Goal: Task Accomplishment & Management: Complete application form

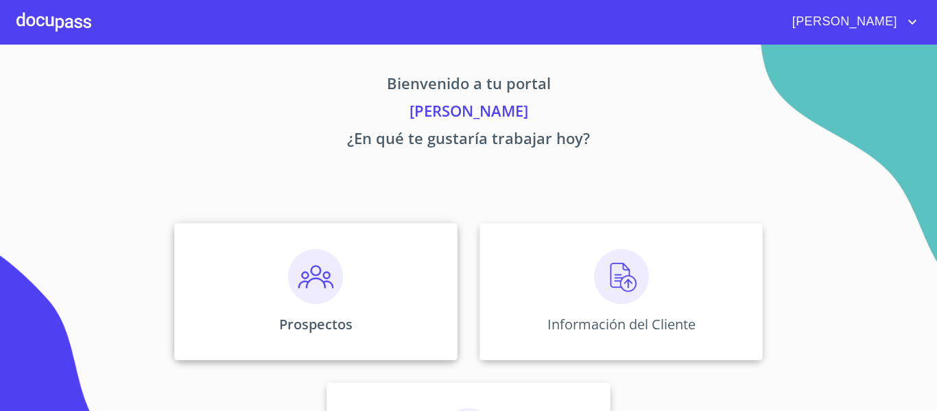
click at [315, 287] on img at bounding box center [315, 276] width 55 height 55
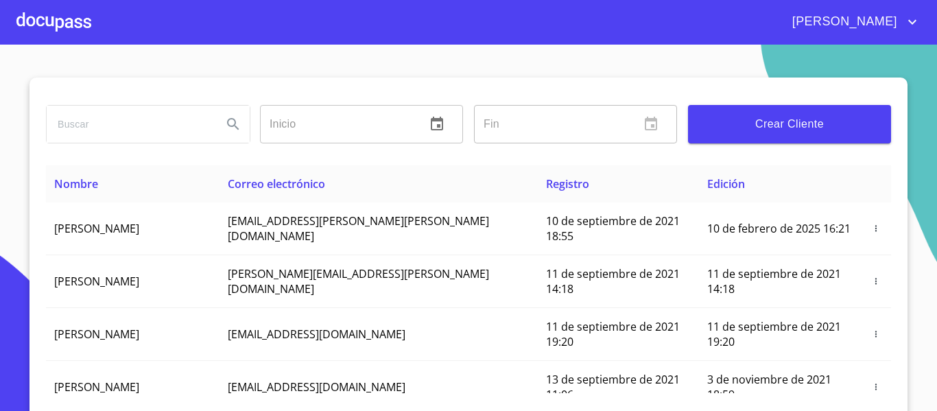
click at [182, 129] on input "search" at bounding box center [129, 124] width 165 height 37
type input "e"
type input "[PERSON_NAME]"
click at [106, 124] on input "[PERSON_NAME]" at bounding box center [129, 124] width 165 height 37
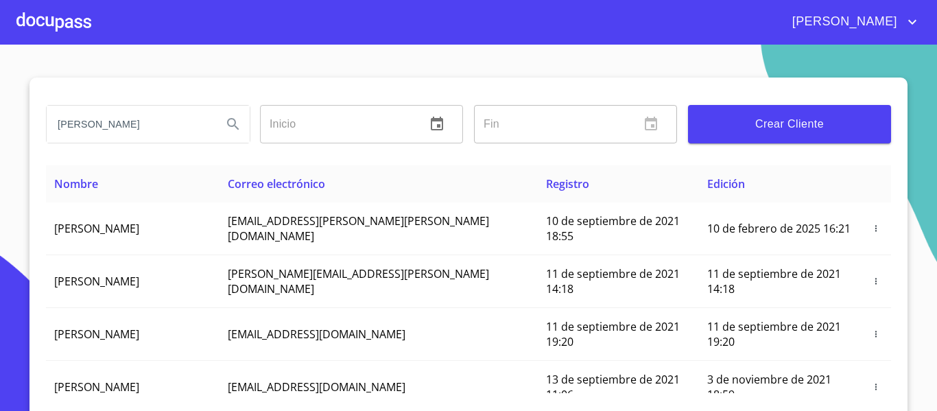
click at [106, 124] on input "[PERSON_NAME]" at bounding box center [129, 124] width 165 height 37
type input "[PERSON_NAME] [PERSON_NAME]"
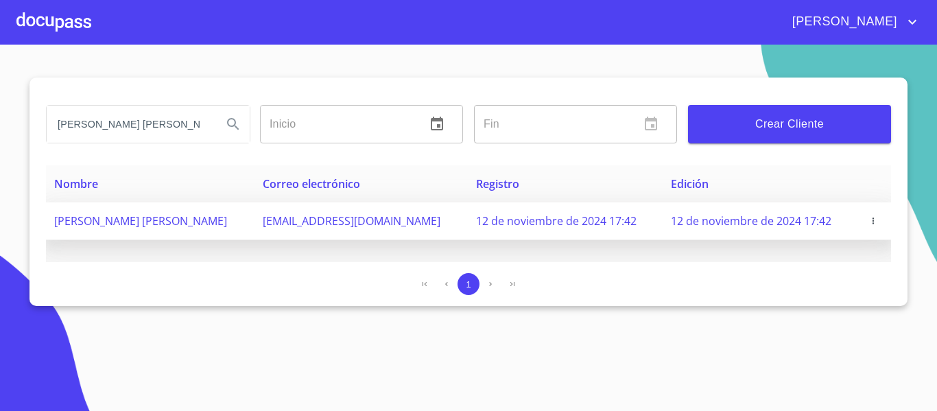
click at [154, 219] on span "[PERSON_NAME] [PERSON_NAME]" at bounding box center [140, 220] width 173 height 15
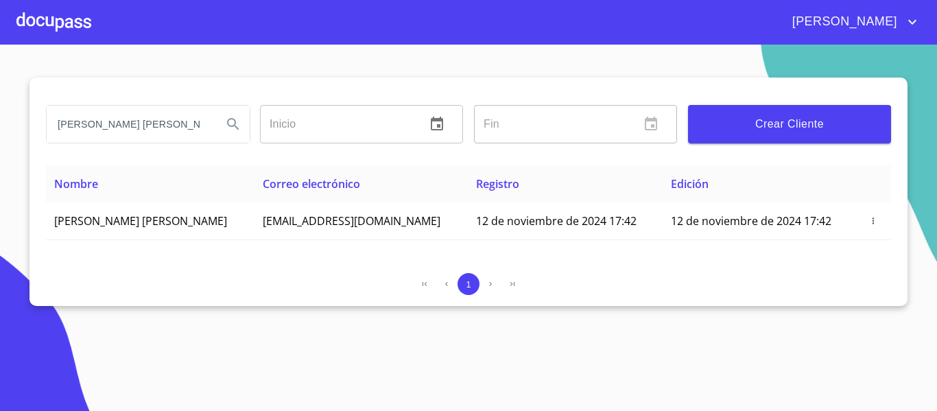
click at [67, 16] on div at bounding box center [53, 22] width 75 height 44
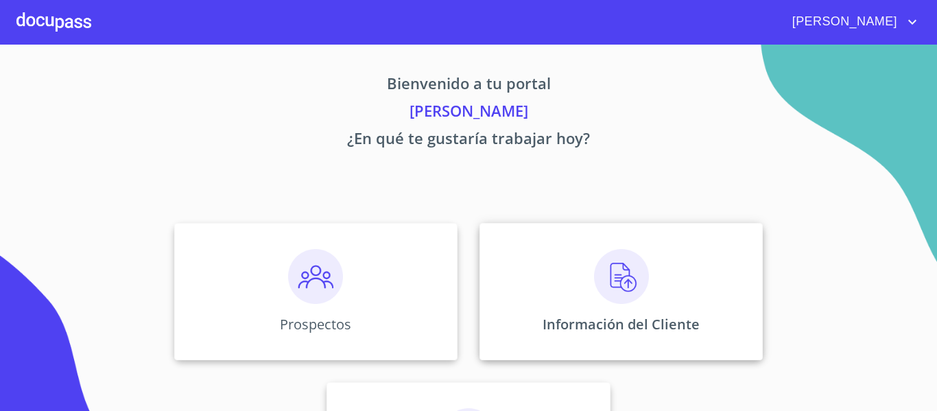
click at [620, 274] on img at bounding box center [621, 276] width 55 height 55
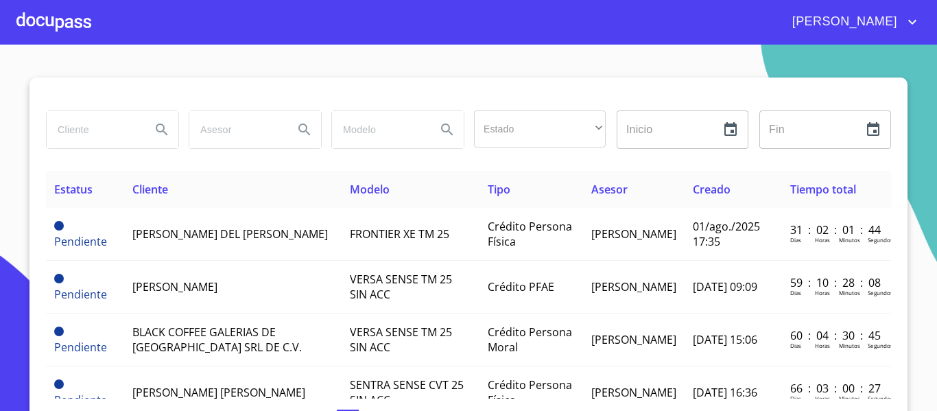
click at [97, 128] on input "search" at bounding box center [93, 129] width 93 height 37
type input "[PERSON_NAME] [PERSON_NAME]"
click at [156, 128] on icon "Search" at bounding box center [162, 129] width 12 height 12
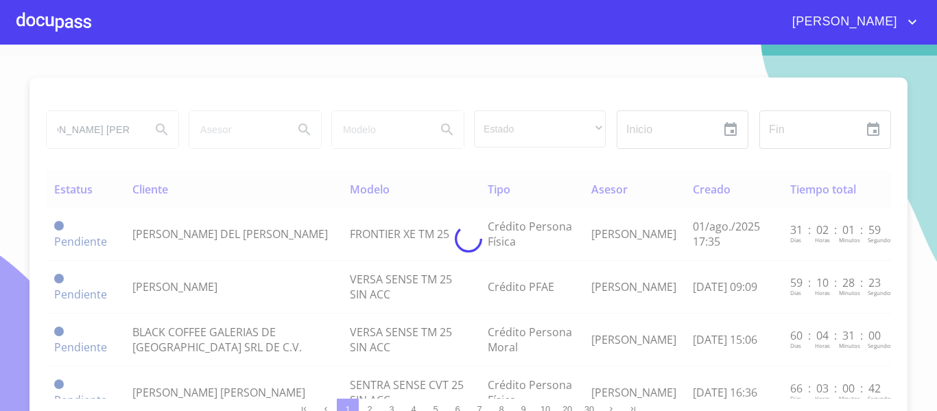
scroll to position [0, 0]
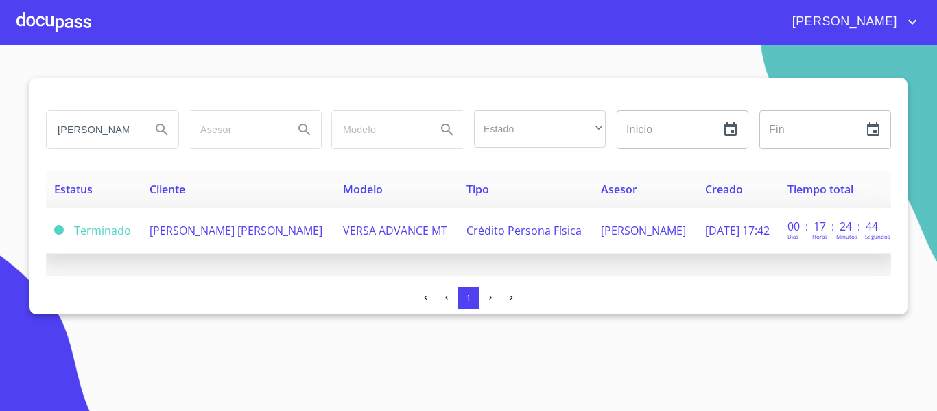
click at [200, 232] on span "[PERSON_NAME] [PERSON_NAME]" at bounding box center [235, 230] width 173 height 15
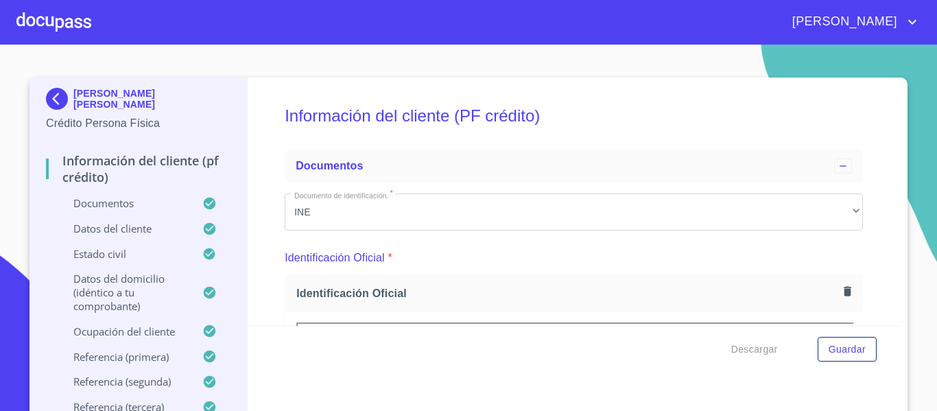
drag, startPoint x: 274, startPoint y: 213, endPoint x: 209, endPoint y: 228, distance: 66.0
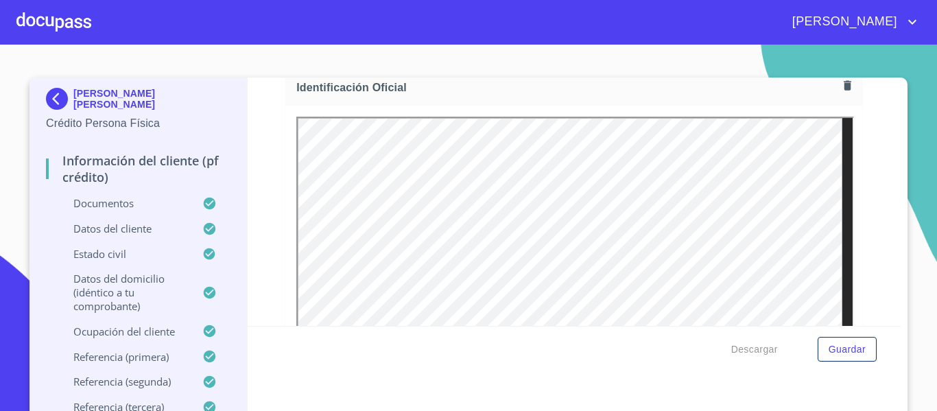
drag, startPoint x: 209, startPoint y: 228, endPoint x: 262, endPoint y: 277, distance: 72.3
click at [262, 277] on div "Información del cliente (PF crédito) Documentos Documento de identificación.   …" at bounding box center [574, 201] width 653 height 248
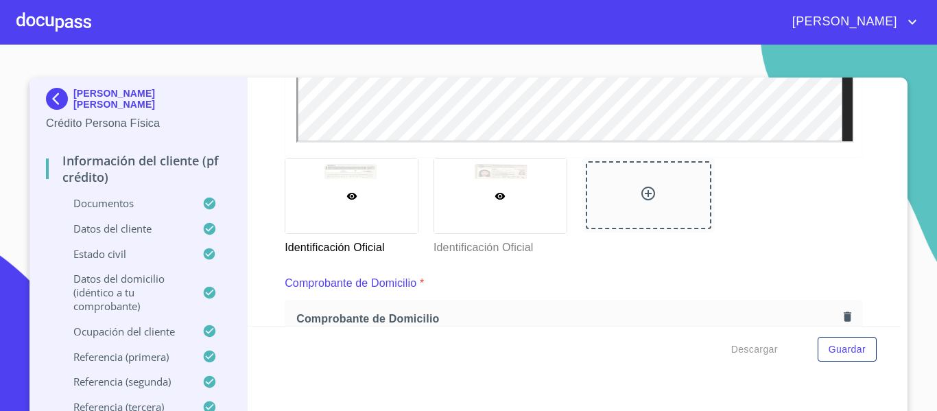
click at [491, 213] on div at bounding box center [500, 195] width 132 height 75
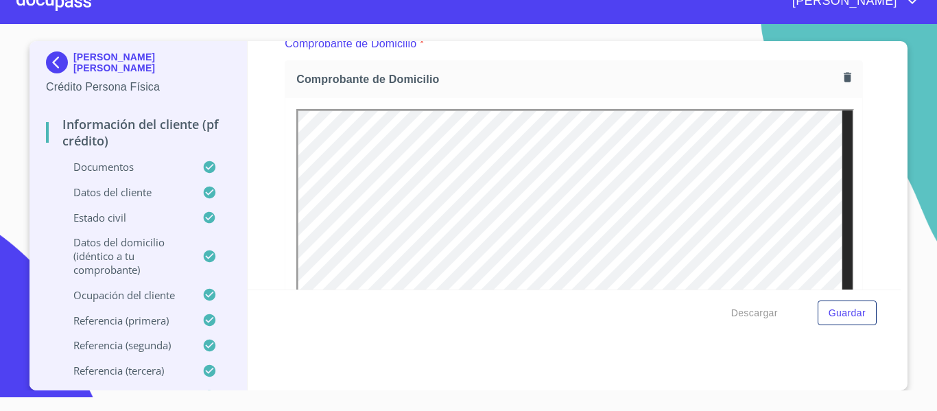
scroll to position [781, 0]
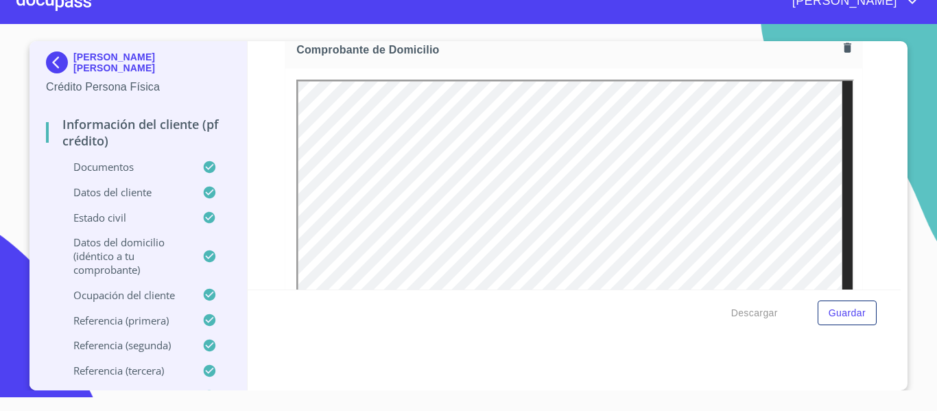
click at [73, 3] on div at bounding box center [53, 1] width 75 height 44
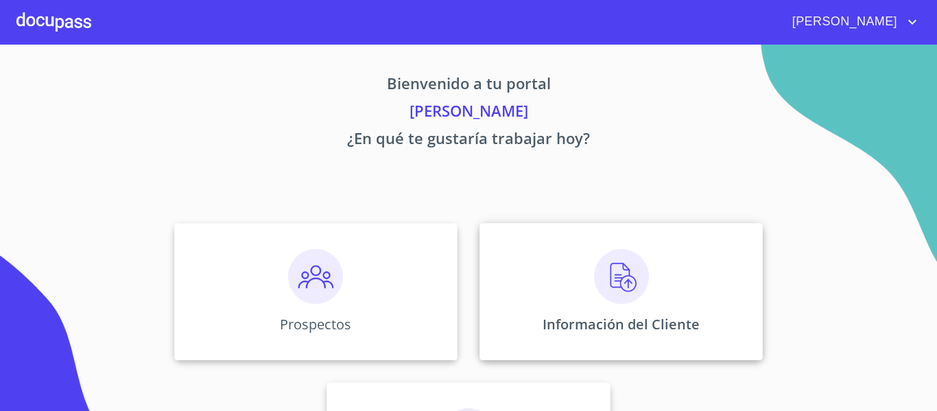
click at [620, 280] on img at bounding box center [621, 276] width 55 height 55
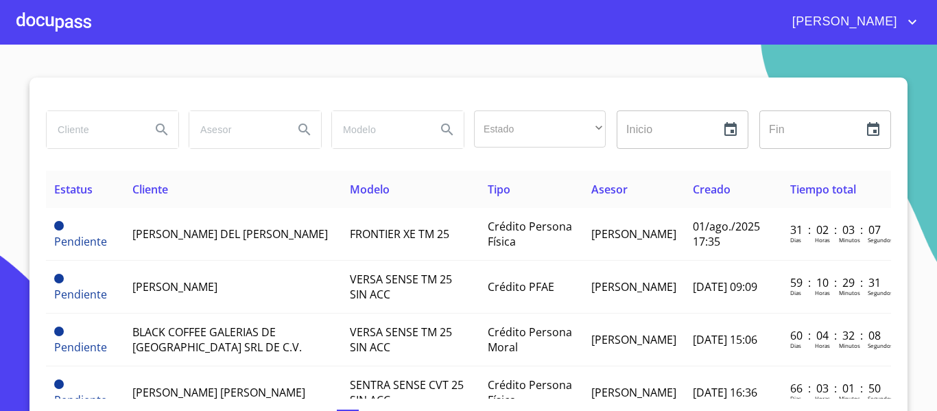
click at [123, 127] on input "search" at bounding box center [93, 129] width 93 height 37
type input "[PERSON_NAME]"
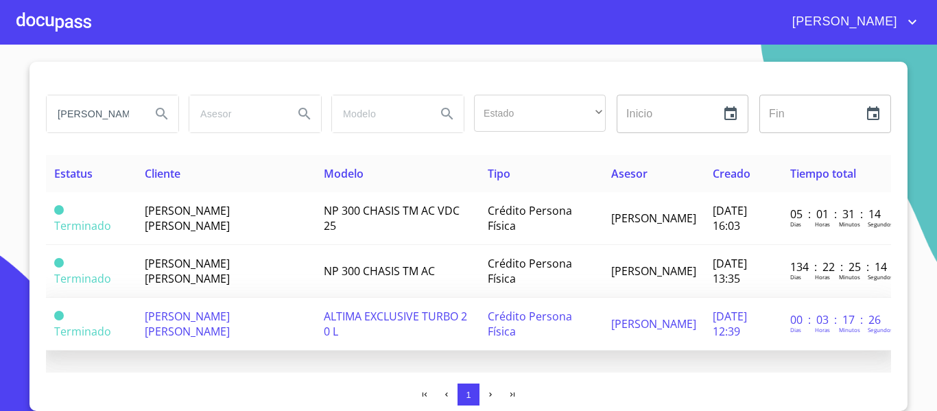
scroll to position [26, 0]
click at [230, 309] on span "[PERSON_NAME] [PERSON_NAME]" at bounding box center [187, 324] width 85 height 30
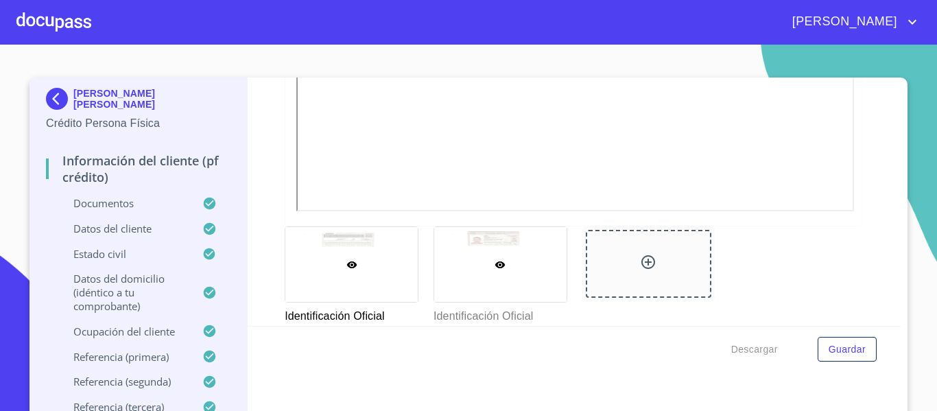
click at [516, 227] on div at bounding box center [500, 264] width 132 height 75
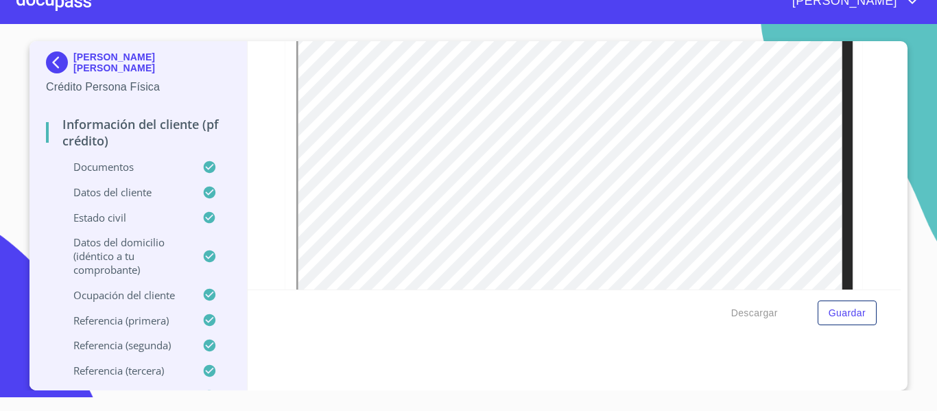
scroll to position [3291, 0]
click at [82, 8] on div at bounding box center [53, 1] width 75 height 44
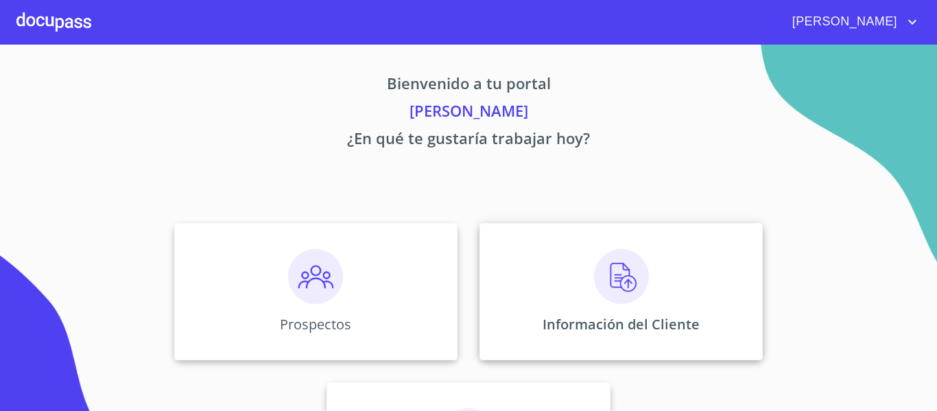
click at [605, 286] on img at bounding box center [621, 276] width 55 height 55
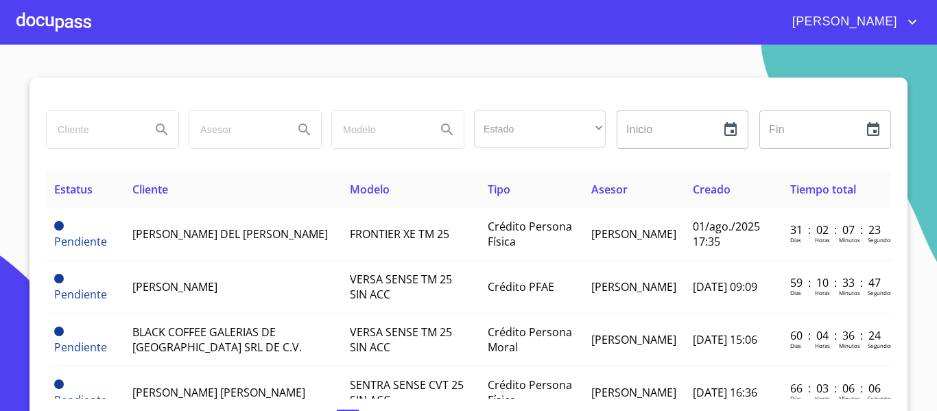
click at [122, 130] on input "search" at bounding box center [93, 129] width 93 height 37
type input "[PERSON_NAME] [PERSON_NAME]"
click at [154, 132] on icon "Search" at bounding box center [162, 129] width 16 height 16
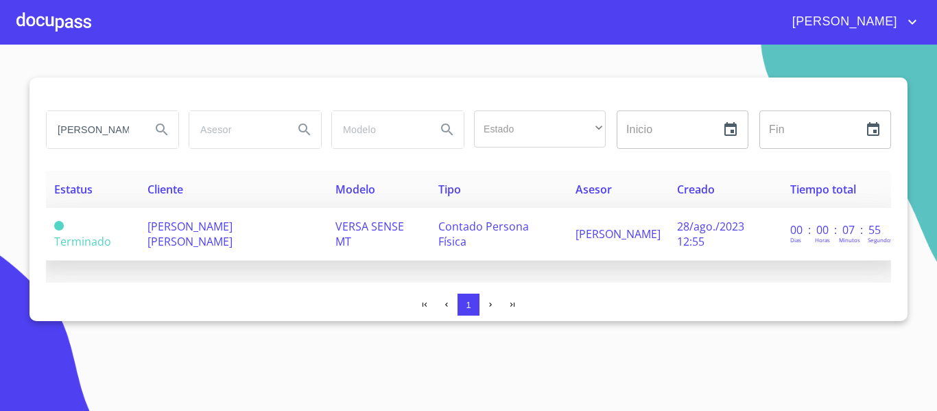
click at [172, 227] on span "[PERSON_NAME] [PERSON_NAME]" at bounding box center [189, 234] width 85 height 30
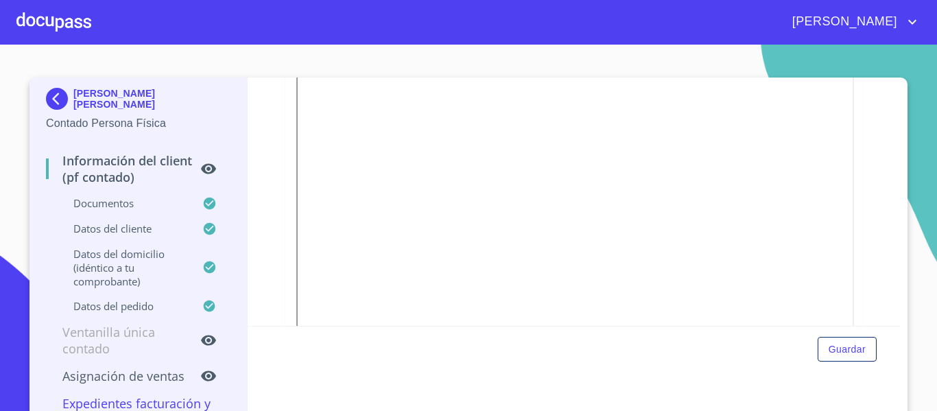
scroll to position [823, 0]
click at [65, 25] on div at bounding box center [53, 22] width 75 height 44
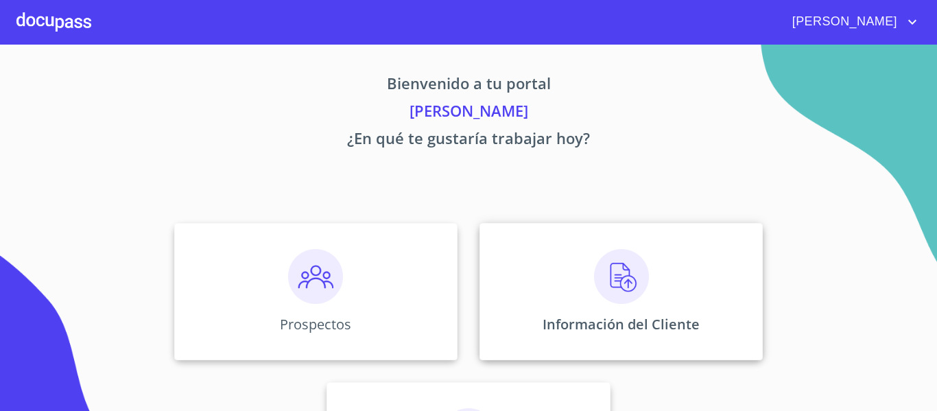
click at [615, 291] on img at bounding box center [621, 276] width 55 height 55
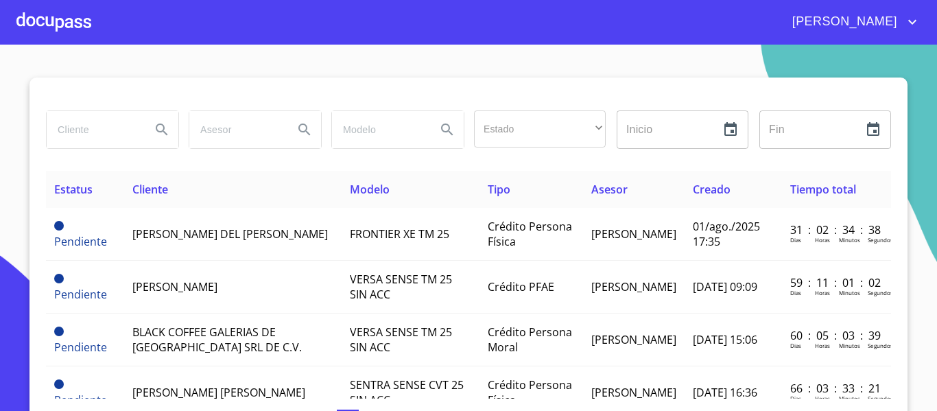
click at [93, 121] on input "search" at bounding box center [93, 129] width 93 height 37
click at [69, 16] on div at bounding box center [53, 22] width 75 height 44
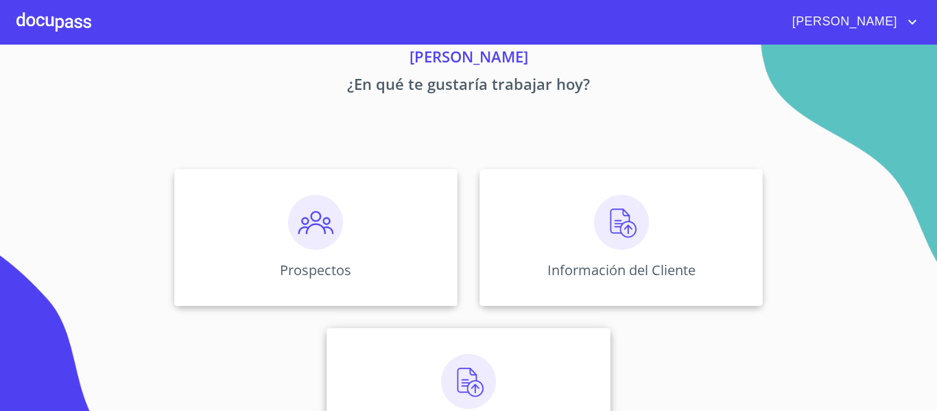
scroll to position [119, 0]
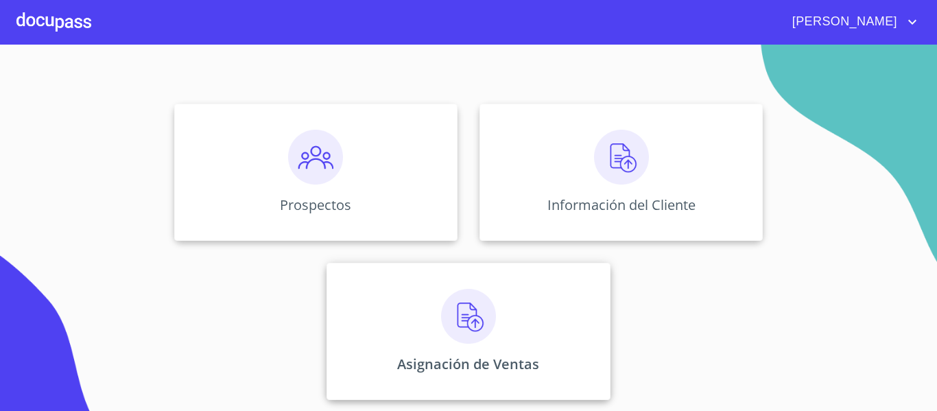
click at [449, 318] on img at bounding box center [468, 316] width 55 height 55
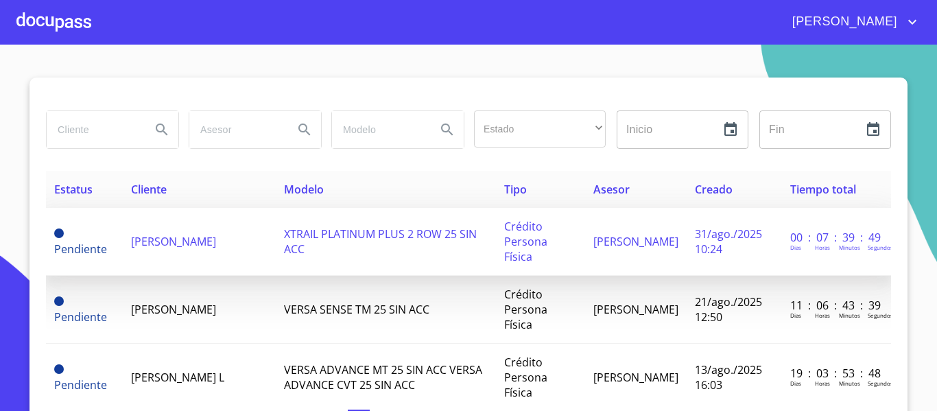
click at [184, 234] on span "[PERSON_NAME]" at bounding box center [173, 241] width 85 height 15
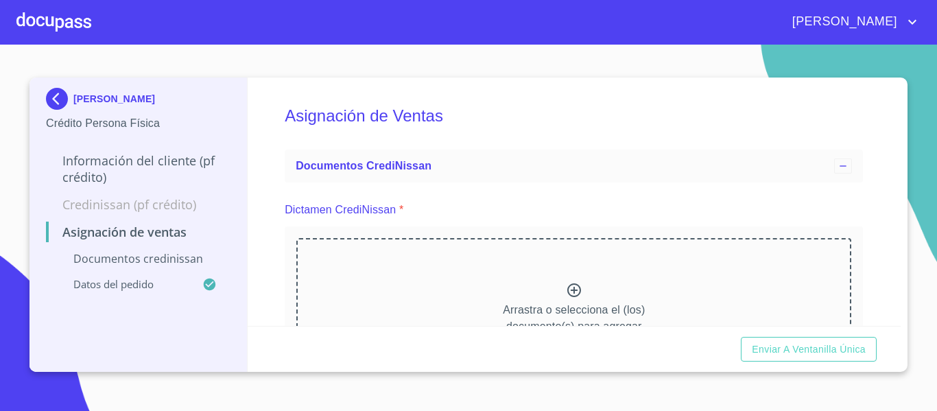
scroll to position [69, 0]
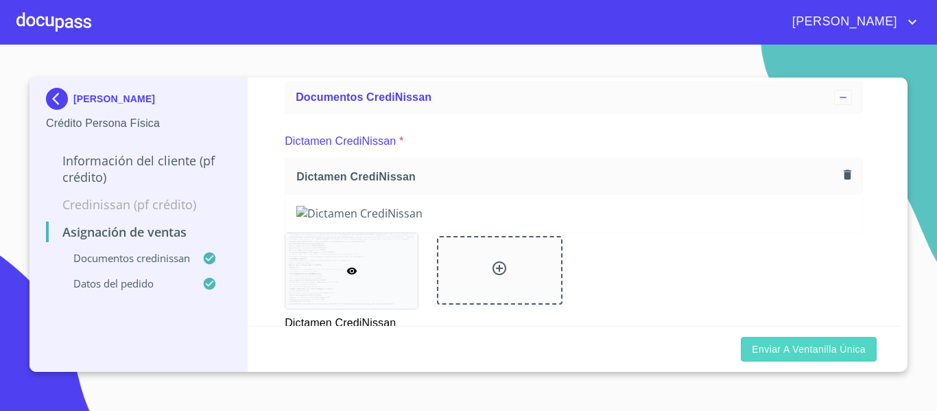
click at [830, 352] on span "Enviar a Ventanilla única" at bounding box center [809, 349] width 114 height 17
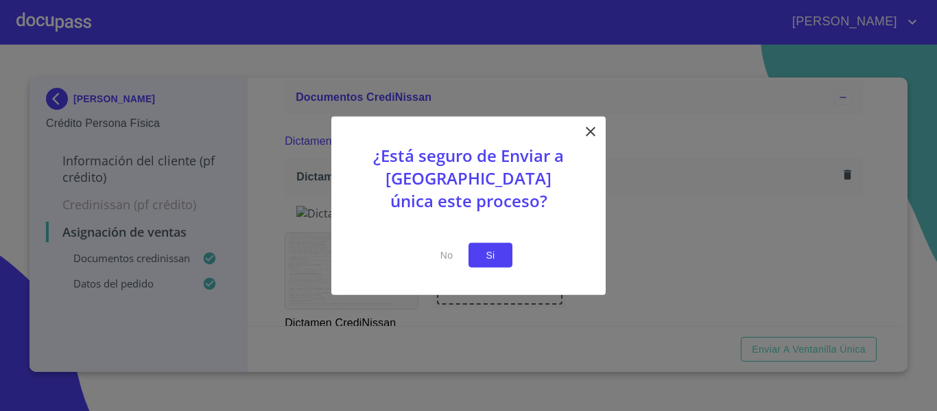
click at [478, 255] on button "Si" at bounding box center [490, 254] width 44 height 25
